Goal: Browse casually

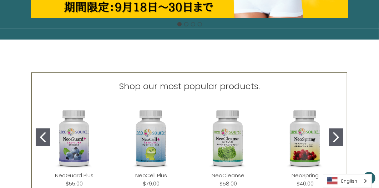
scroll to position [143, 0]
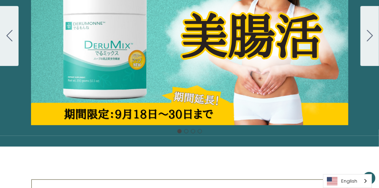
click at [227, 57] on div "Carousel Title Add a description for your carousel slide. You can use this to p…" at bounding box center [189, 36] width 379 height 179
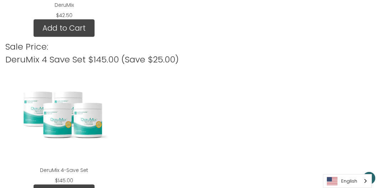
scroll to position [786, 0]
